Goal: Task Accomplishment & Management: Manage account settings

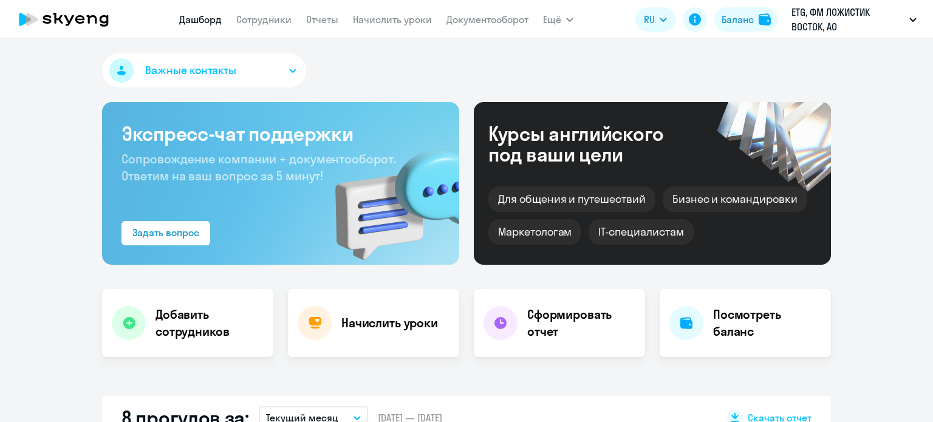
select select "30"
click at [256, 22] on link "Сотрудники" at bounding box center [263, 19] width 55 height 12
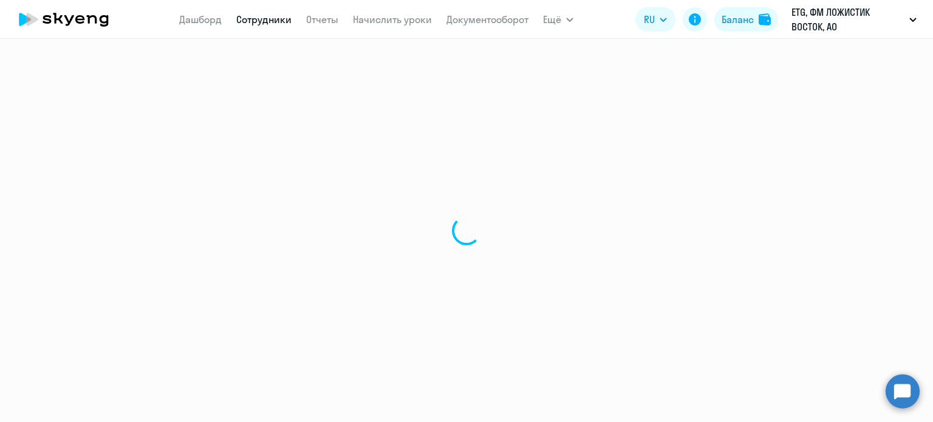
select select "30"
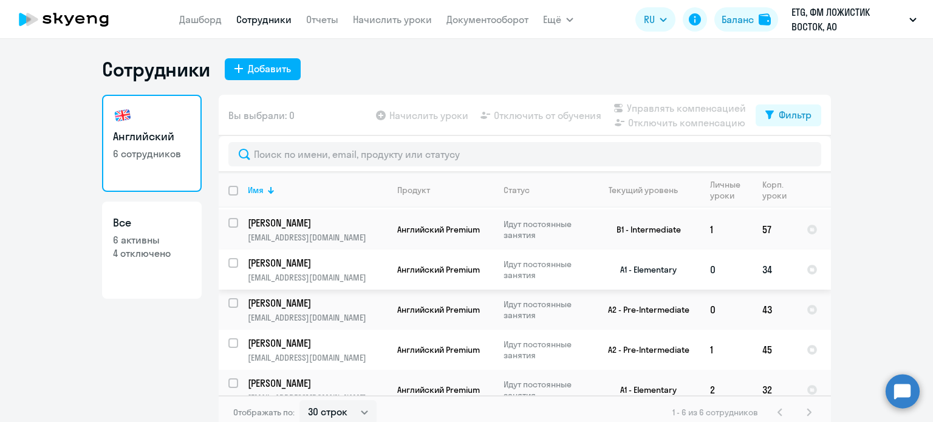
scroll to position [54, 0]
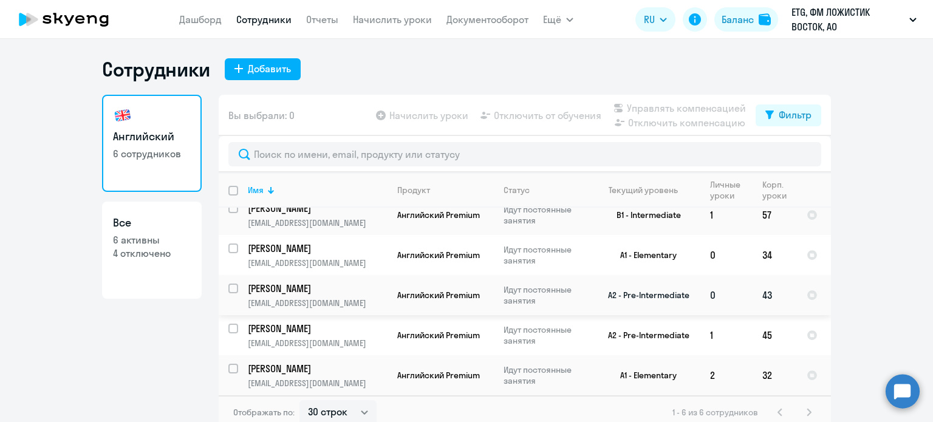
click at [231, 290] on input "select row 12065933" at bounding box center [240, 296] width 24 height 24
checkbox input "true"
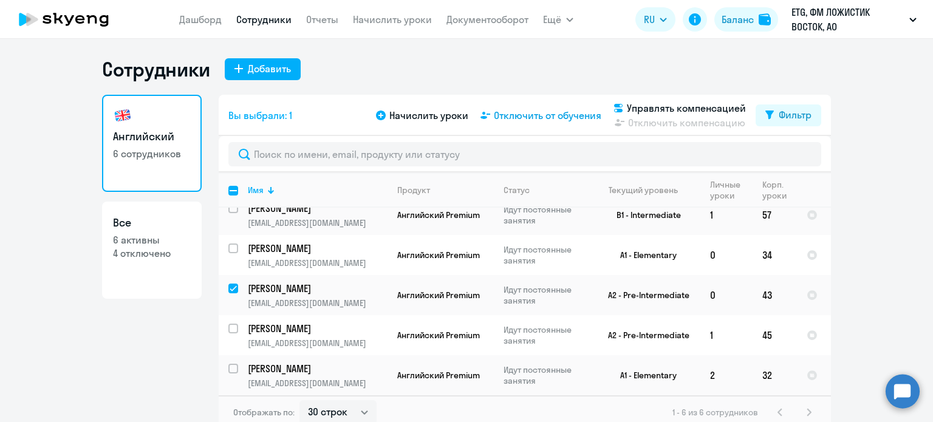
click at [519, 115] on span "Отключить от обучения" at bounding box center [547, 115] width 107 height 15
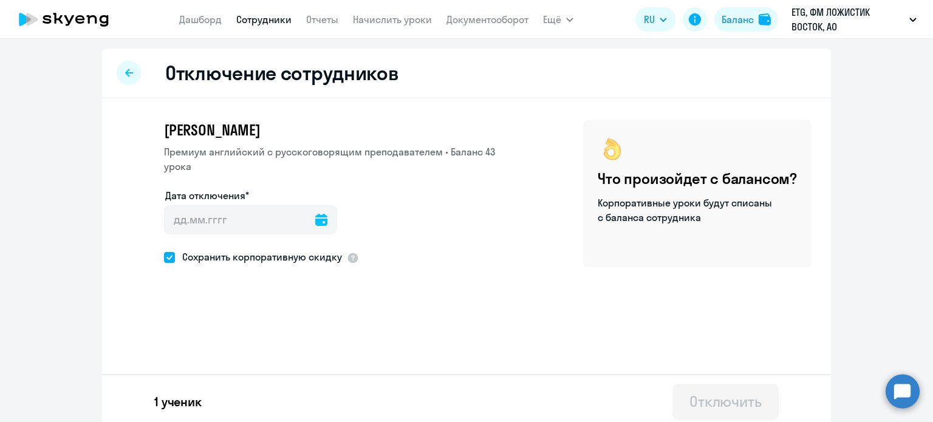
click at [315, 214] on icon at bounding box center [321, 220] width 12 height 12
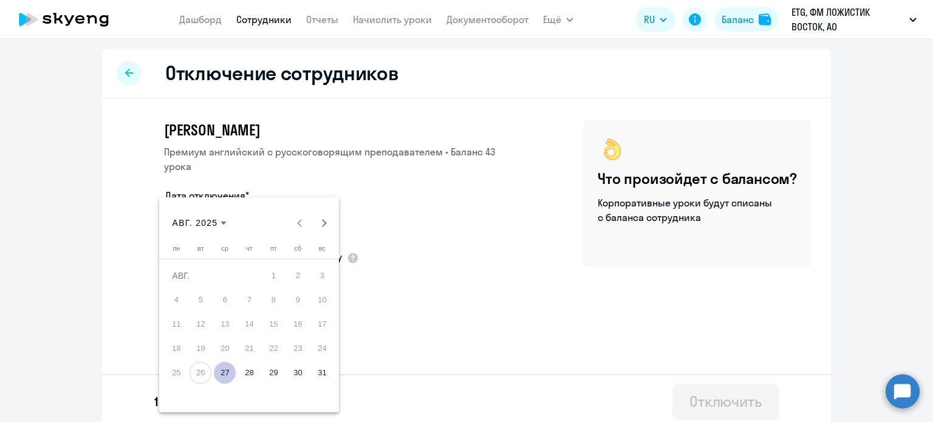
click at [226, 374] on span "27" at bounding box center [225, 373] width 22 height 22
type input "[DATE]"
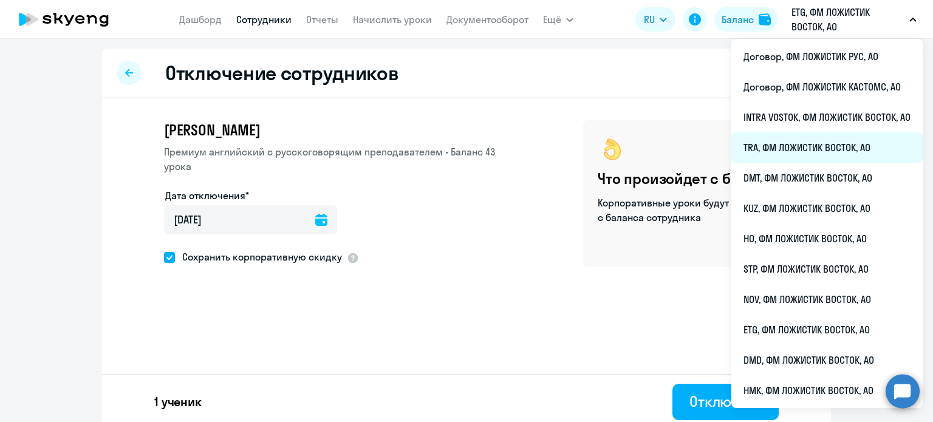
click at [774, 157] on li "TRA, ФМ ЛОЖИСТИК ВОСТОК, АО" at bounding box center [826, 147] width 191 height 30
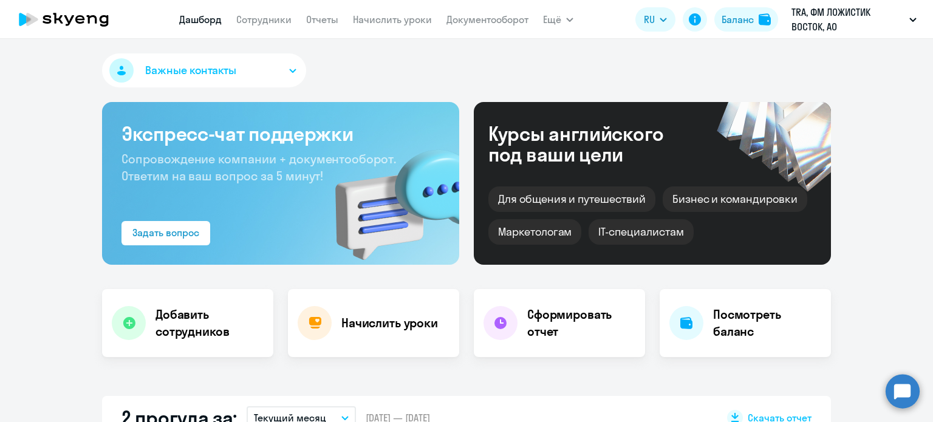
scroll to position [243, 0]
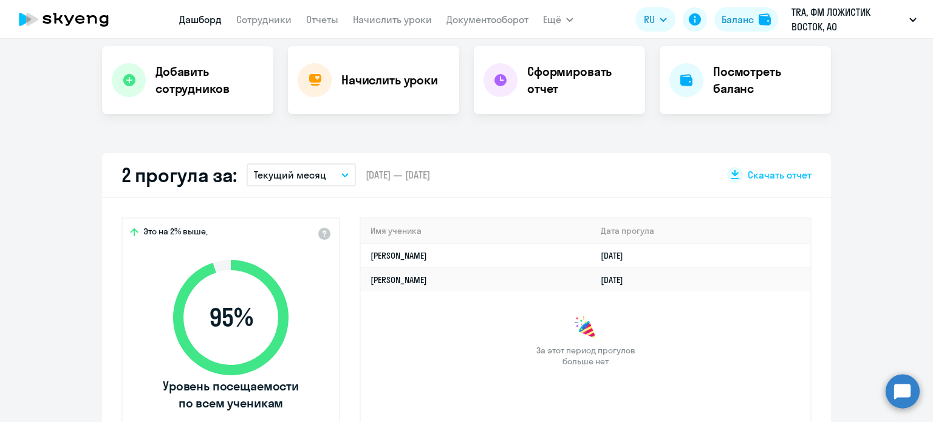
select select "30"
click at [307, 169] on p "Текущий месяц" at bounding box center [290, 175] width 72 height 15
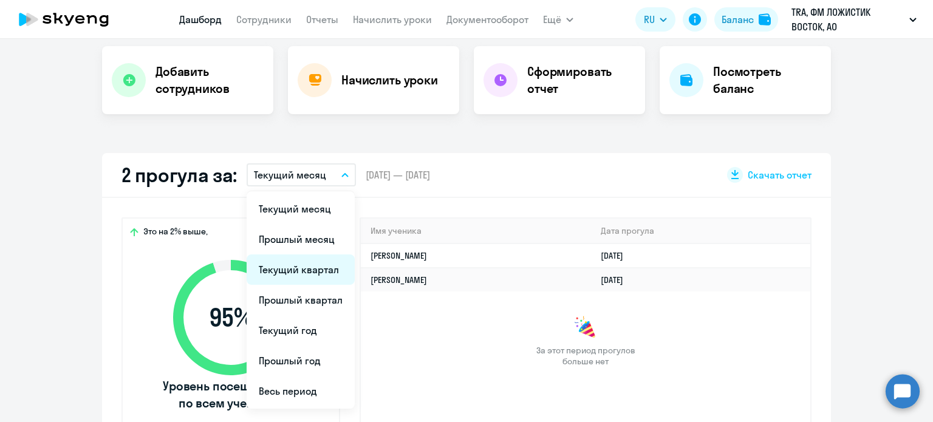
click at [310, 268] on li "Текущий квартал" at bounding box center [301, 269] width 108 height 30
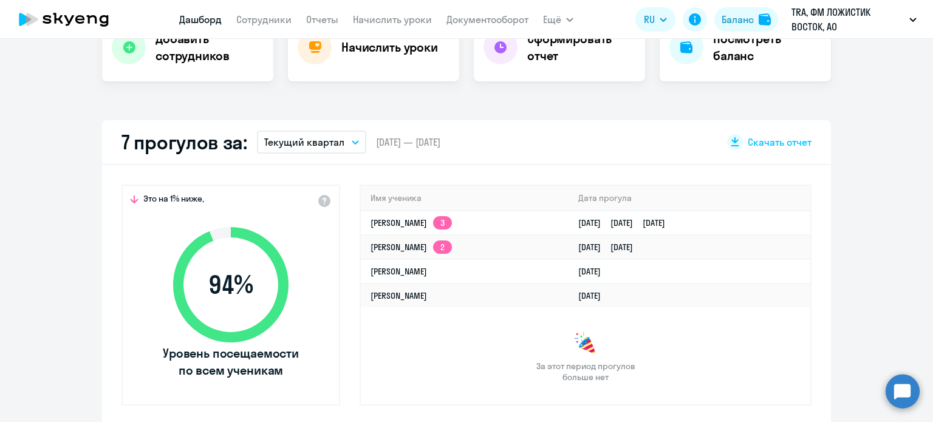
scroll to position [304, 0]
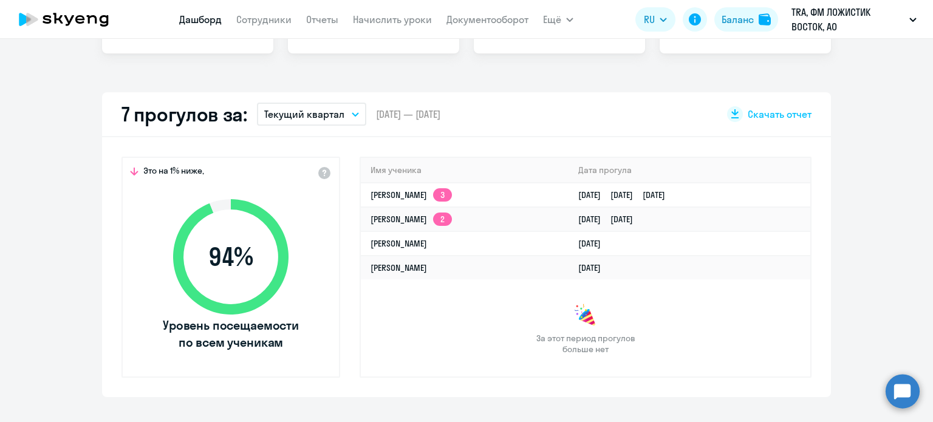
click at [328, 121] on p "Текущий квартал" at bounding box center [304, 114] width 80 height 15
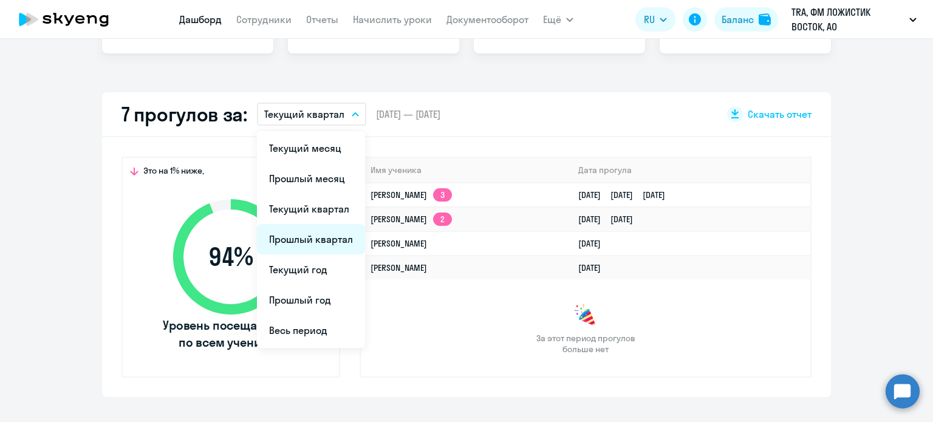
click at [318, 236] on li "Прошлый квартал" at bounding box center [311, 239] width 108 height 30
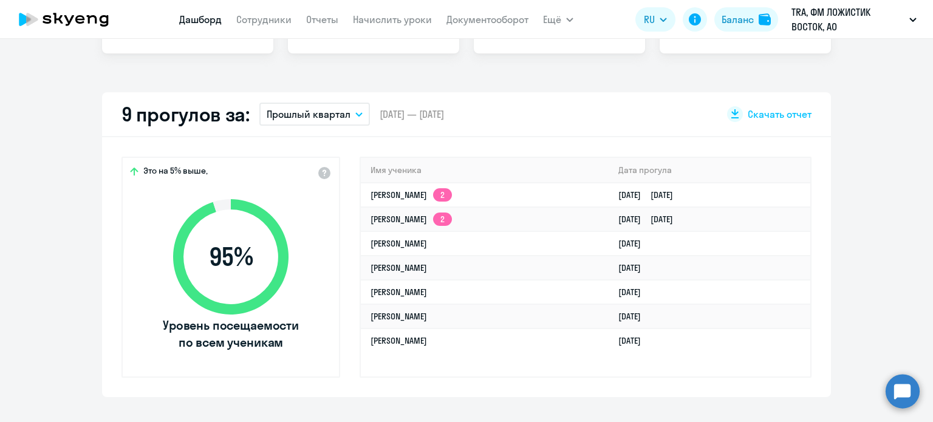
click at [329, 117] on p "Прошлый квартал" at bounding box center [309, 114] width 84 height 15
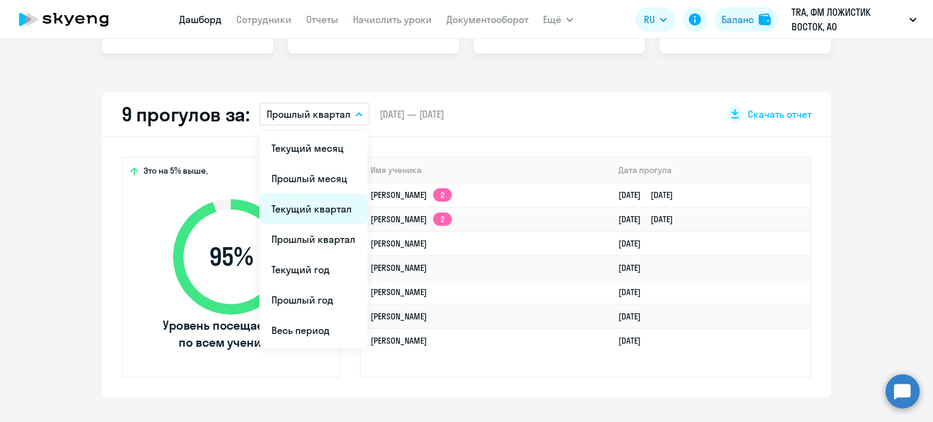
click at [328, 205] on li "Текущий квартал" at bounding box center [313, 209] width 108 height 30
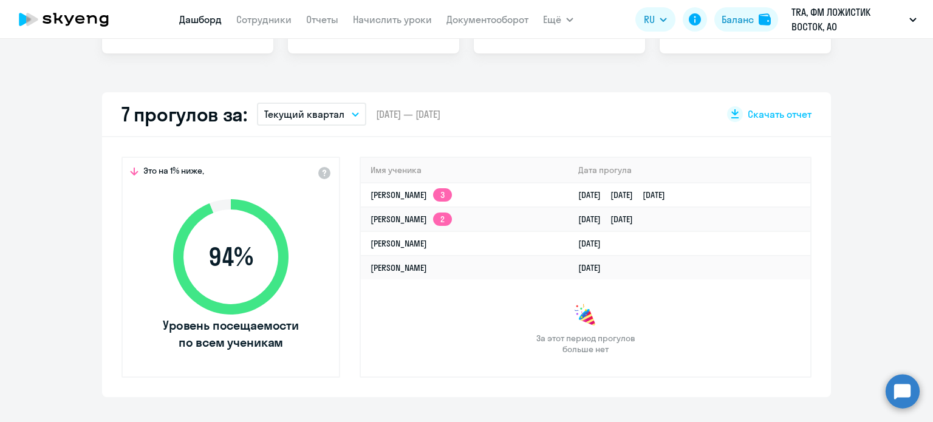
click at [326, 114] on p "Текущий квартал" at bounding box center [304, 114] width 80 height 15
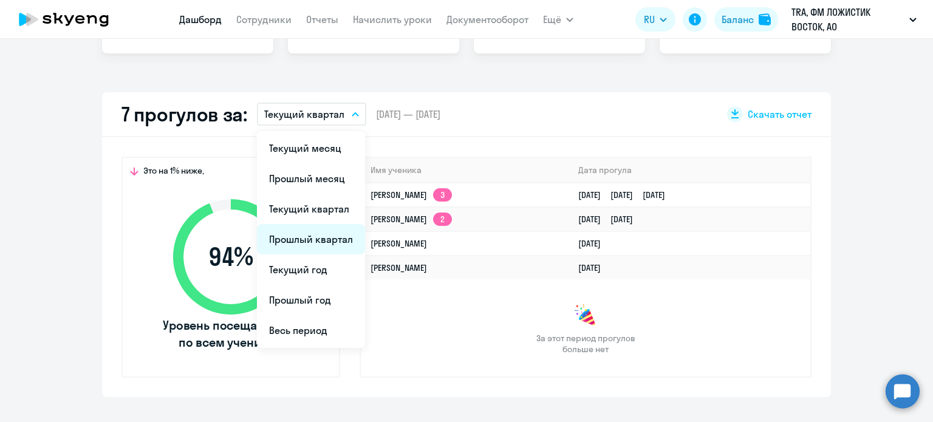
click at [321, 234] on li "Прошлый квартал" at bounding box center [311, 239] width 108 height 30
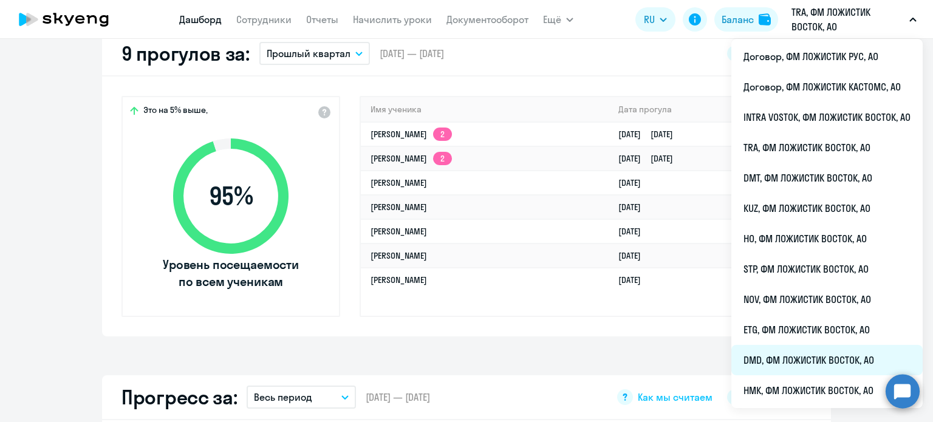
scroll to position [547, 0]
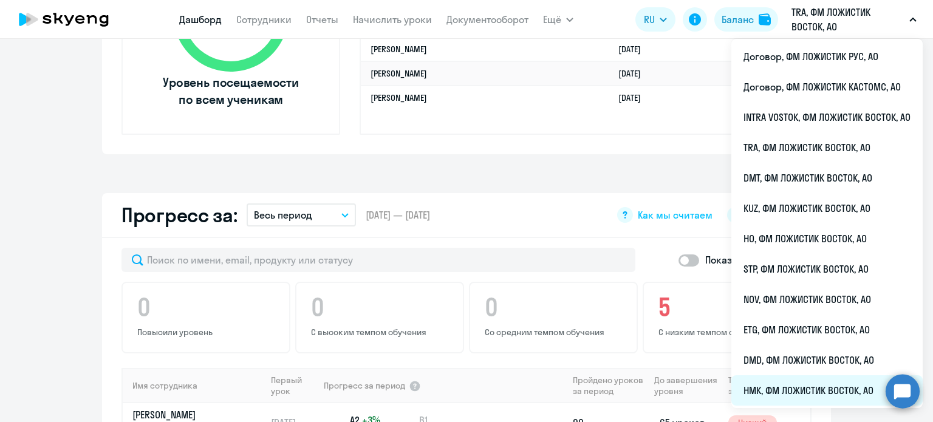
click at [794, 389] on li "НМК, ФМ ЛОЖИСТИК ВОСТОК, АО" at bounding box center [826, 390] width 191 height 30
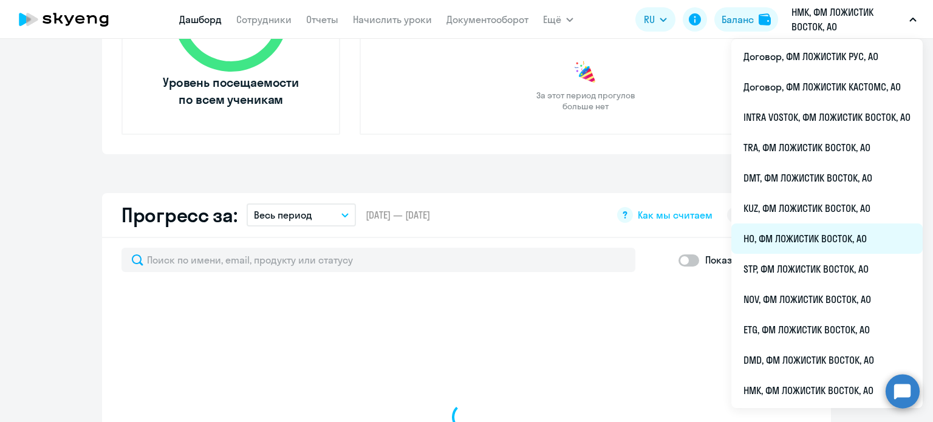
click at [782, 244] on li "HO, ФМ ЛОЖИСТИК ВОСТОК, АО" at bounding box center [826, 238] width 191 height 30
select select "30"
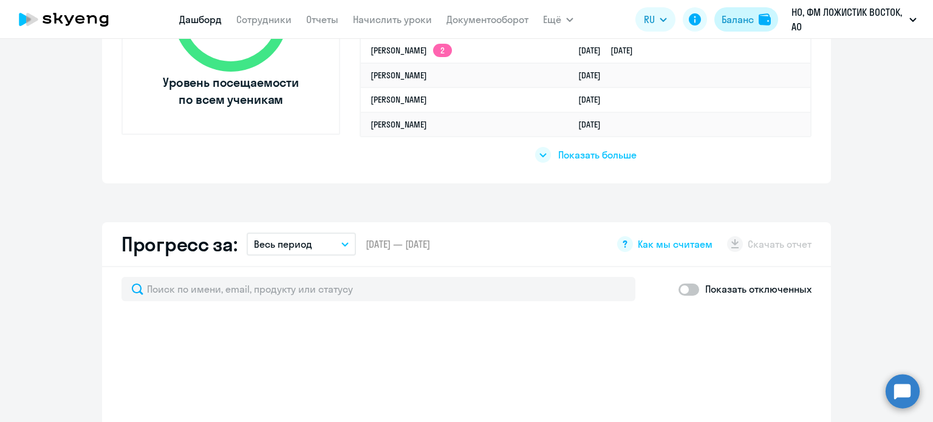
select select "30"
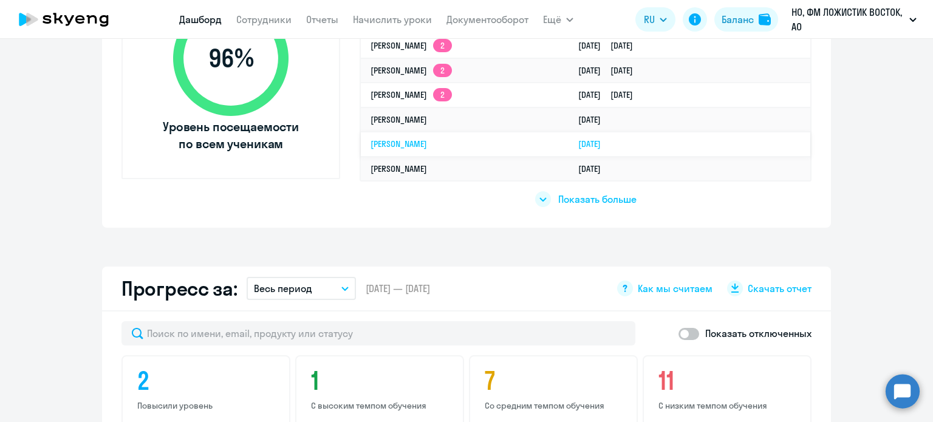
scroll to position [364, 0]
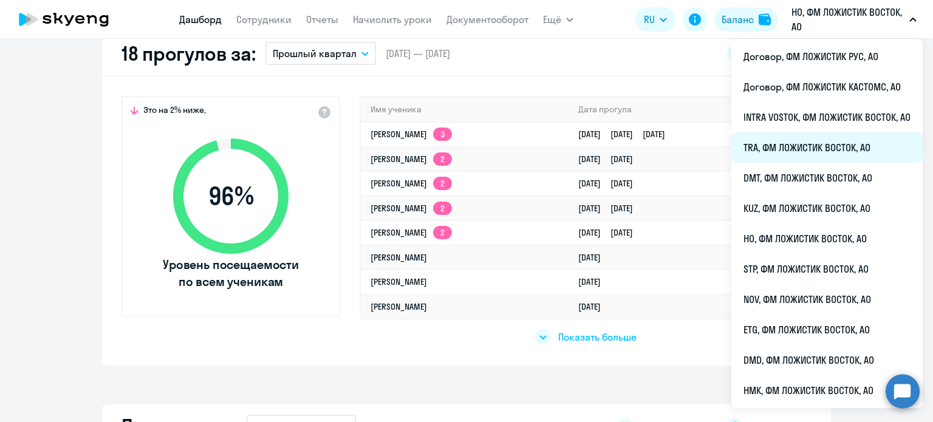
click at [783, 152] on li "TRA, ФМ ЛОЖИСТИК ВОСТОК, АО" at bounding box center [826, 147] width 191 height 30
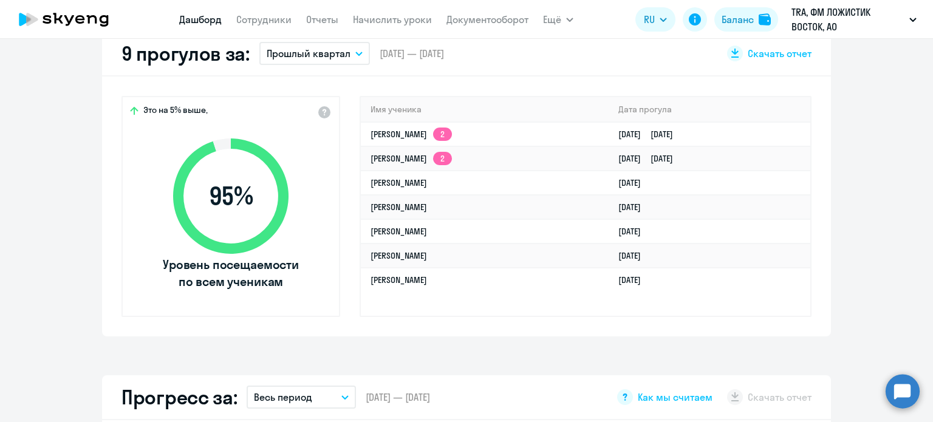
select select "30"
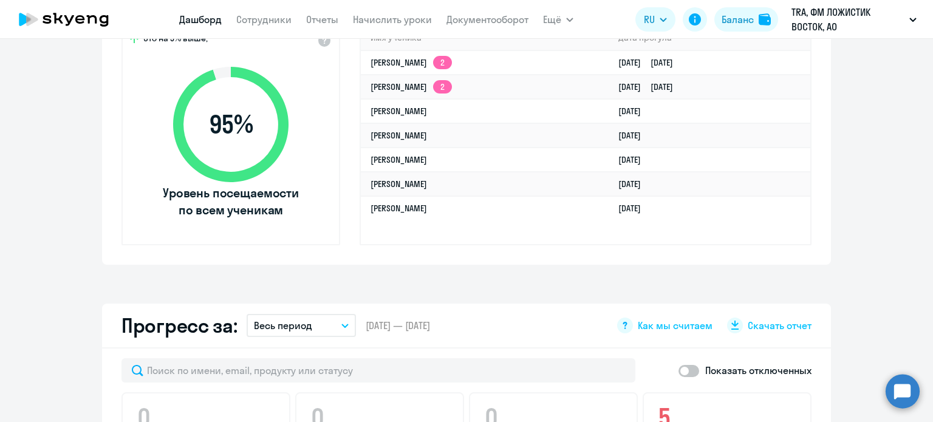
scroll to position [364, 0]
